Goal: Find specific page/section: Find specific page/section

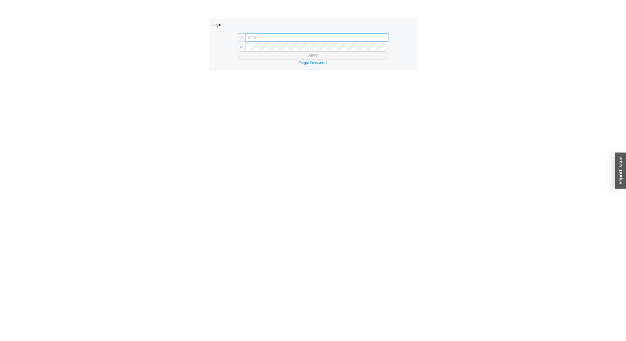
click at [250, 37] on input "text" at bounding box center [317, 37] width 143 height 8
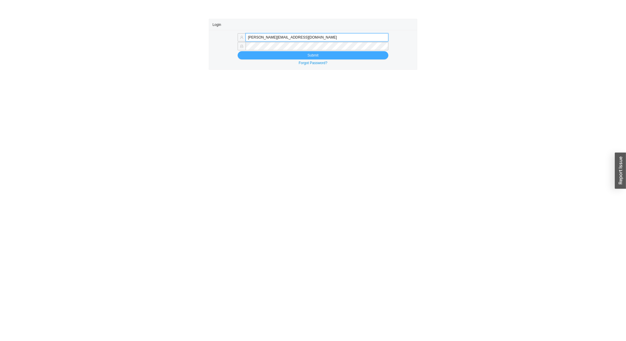
type input "miriama@homeandstone.com"
click at [279, 54] on button "Submit" at bounding box center [313, 55] width 151 height 8
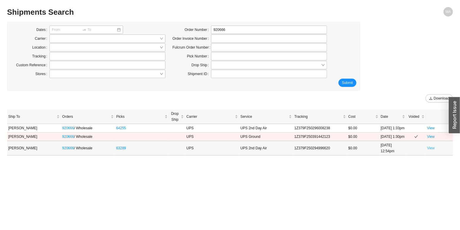
click at [433, 147] on link "View" at bounding box center [431, 148] width 8 height 4
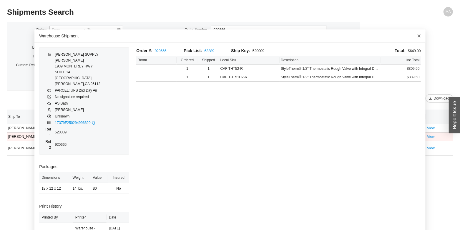
click at [417, 36] on icon "close" at bounding box center [419, 36] width 4 height 4
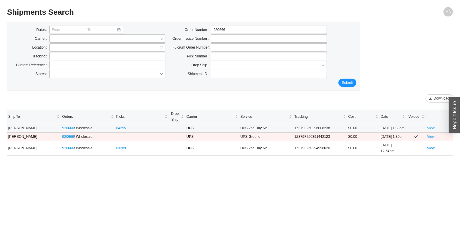
click at [432, 129] on link "View" at bounding box center [431, 128] width 8 height 4
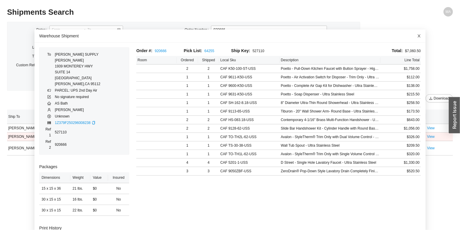
click at [418, 37] on icon "close" at bounding box center [419, 35] width 3 height 3
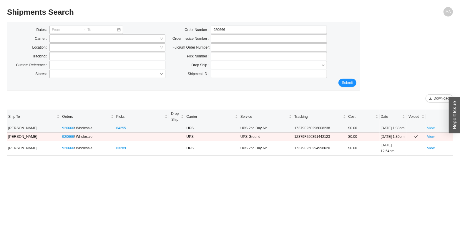
click at [433, 128] on link "View" at bounding box center [431, 128] width 8 height 4
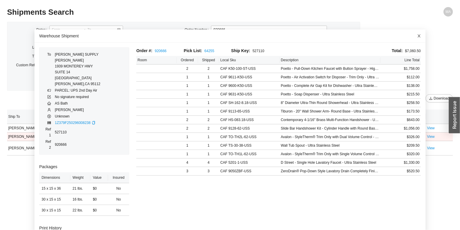
click at [417, 38] on icon "close" at bounding box center [419, 36] width 4 height 4
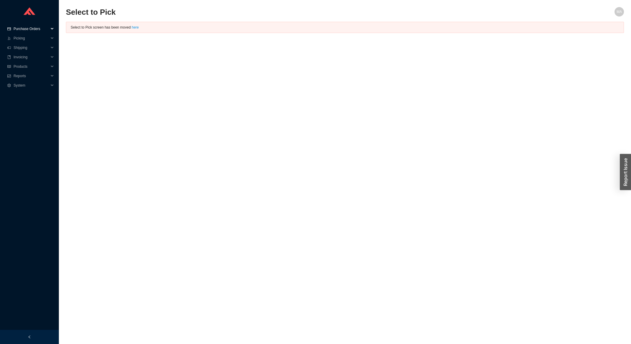
click at [31, 31] on span "Purchase Orders" at bounding box center [31, 28] width 35 height 9
click at [25, 36] on link "Search" at bounding box center [19, 38] width 11 height 4
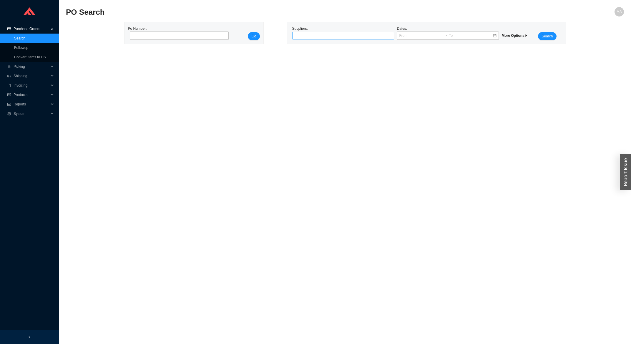
click at [324, 37] on div at bounding box center [340, 36] width 94 height 6
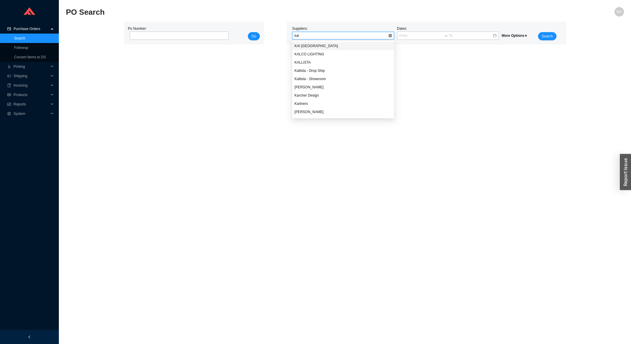
type input "kall"
click at [312, 47] on div "KALLISTA" at bounding box center [343, 45] width 97 height 5
click at [547, 34] on span "Search" at bounding box center [547, 36] width 11 height 6
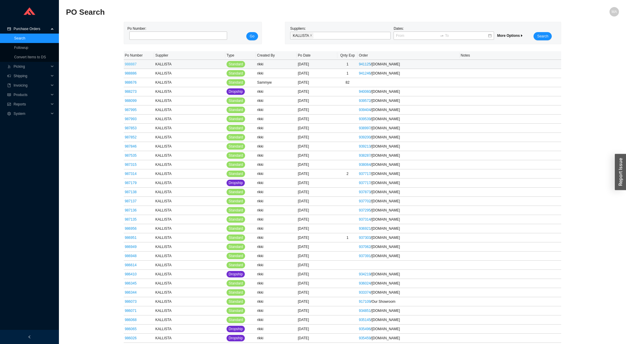
click at [130, 66] on link "988887" at bounding box center [131, 64] width 12 height 4
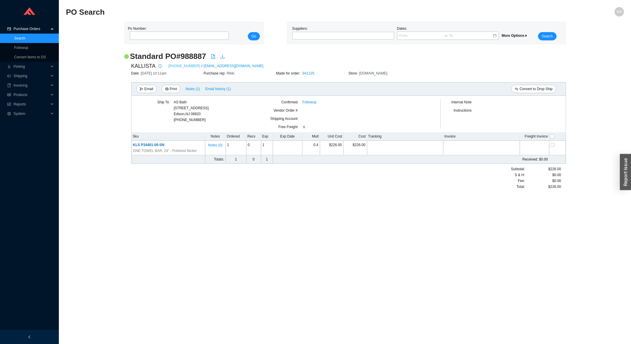
click at [181, 65] on link "888-452-5547" at bounding box center [184, 66] width 32 height 6
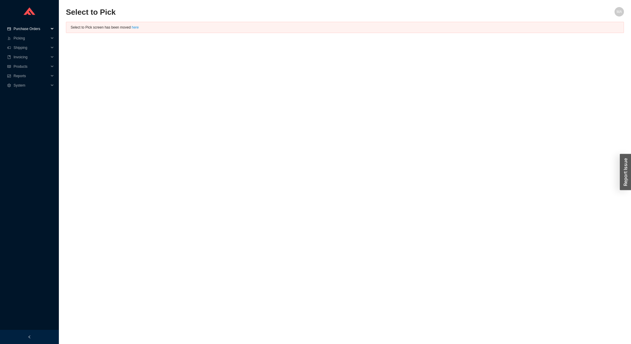
click at [27, 26] on span "Purchase Orders" at bounding box center [31, 28] width 35 height 9
click at [21, 39] on link "Search" at bounding box center [19, 38] width 11 height 4
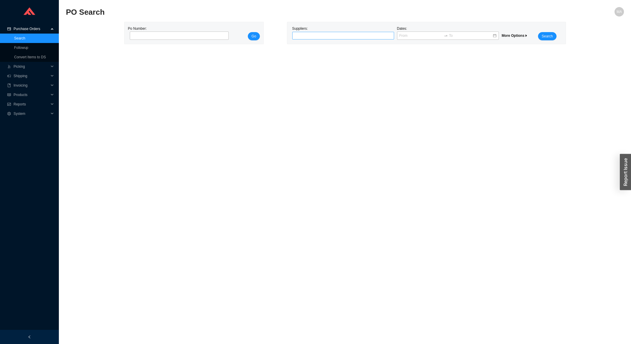
click at [314, 37] on div at bounding box center [340, 36] width 94 height 6
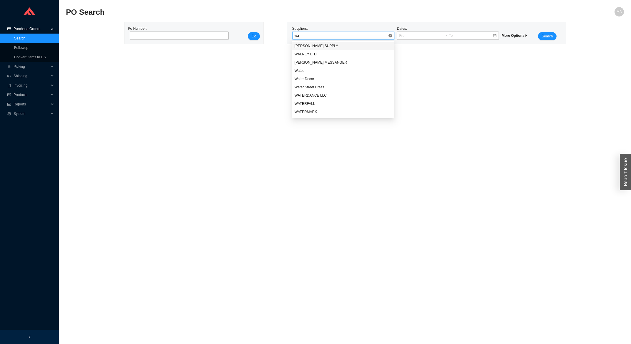
type input "wat"
click at [322, 62] on div "Water Street Brass" at bounding box center [343, 62] width 97 height 5
click at [553, 34] on button "Search" at bounding box center [547, 36] width 18 height 8
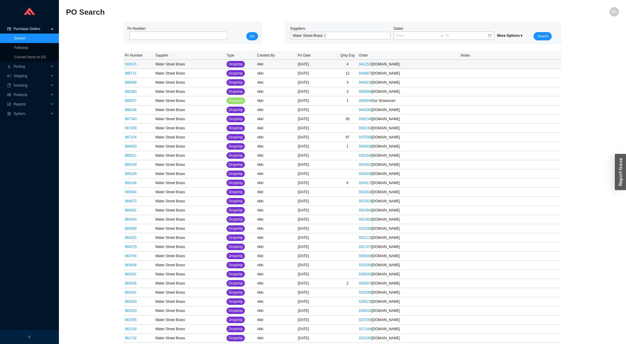
click at [133, 66] on link "988835" at bounding box center [131, 64] width 12 height 4
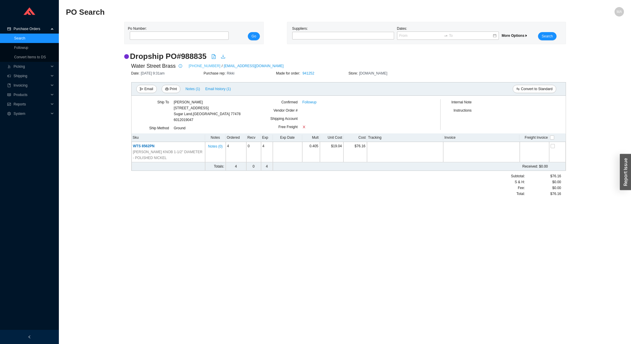
click at [195, 67] on link "(855) 664-4321" at bounding box center [205, 66] width 32 height 6
